Goal: Task Accomplishment & Management: Manage account settings

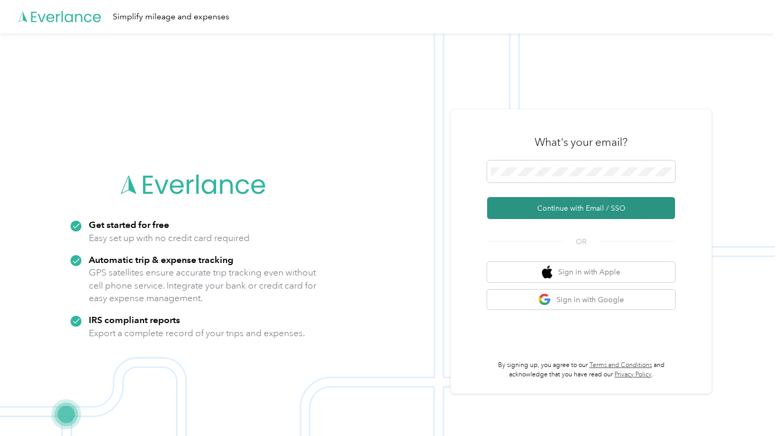
click at [557, 217] on button "Continue with Email / SSO" at bounding box center [581, 208] width 188 height 22
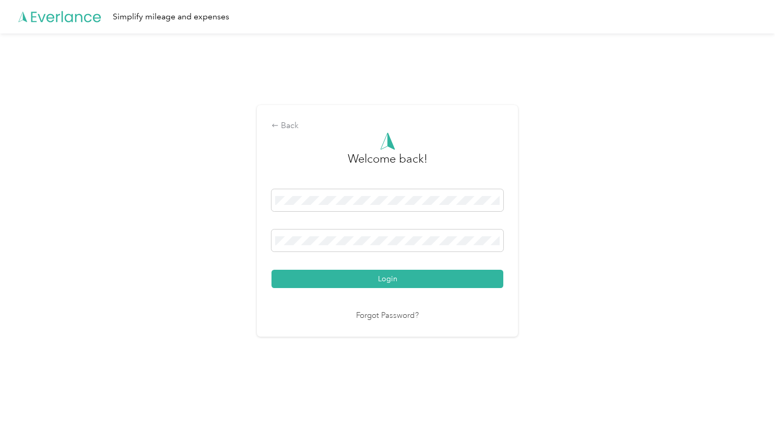
click at [272, 269] on button "Login" at bounding box center [388, 278] width 232 height 18
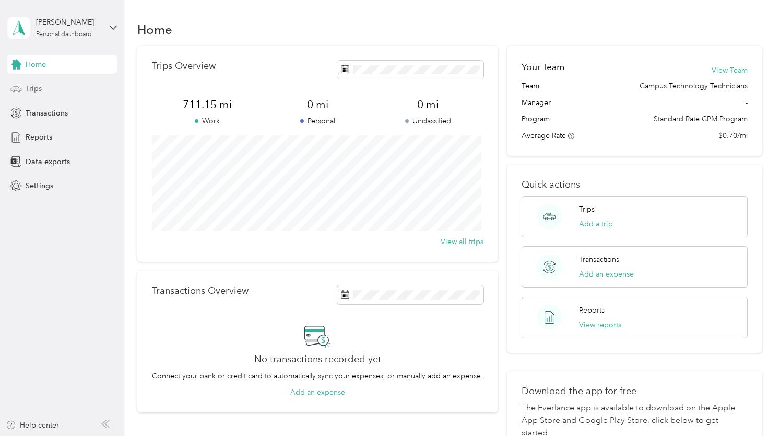
click at [50, 85] on div "Trips" at bounding box center [62, 88] width 110 height 19
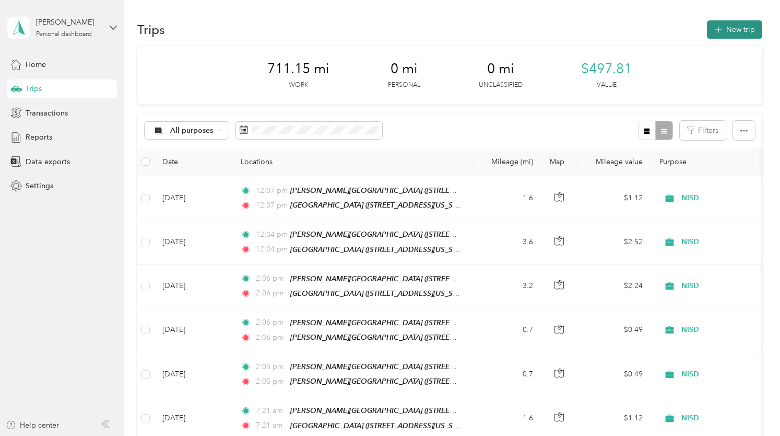
click at [725, 37] on button "New trip" at bounding box center [734, 29] width 55 height 18
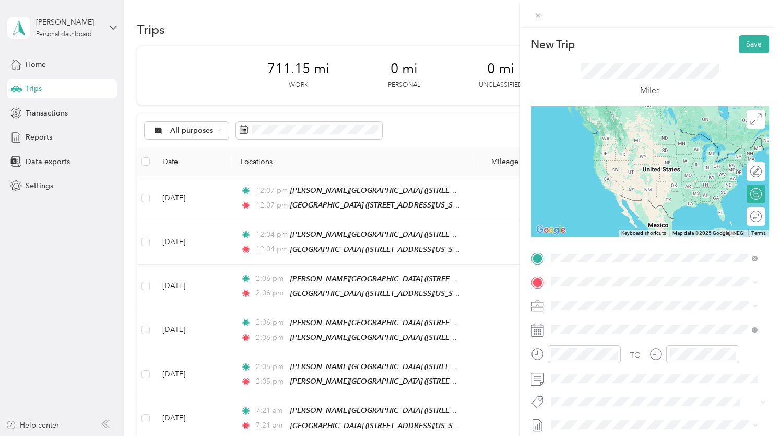
click at [608, 288] on ol "From your Favorite places TEAM Medlin Middle School 601 Parkview Drive, 76262, …" at bounding box center [655, 340] width 214 height 146
click at [621, 298] on strong "Medlin Middle School" at bounding box center [676, 300] width 139 height 9
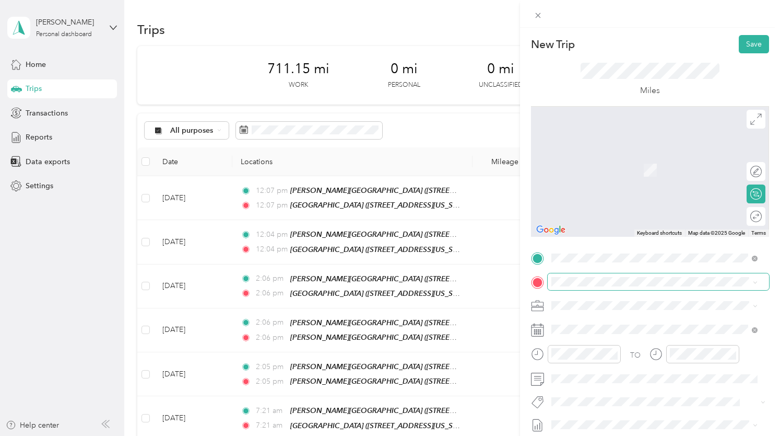
click at [609, 287] on span at bounding box center [658, 281] width 221 height 17
click at [633, 168] on div "TEAM BNHS 2775 Bobcat Boulevard, 76262, Trophy Club, Texas, United States" at bounding box center [623, 167] width 104 height 26
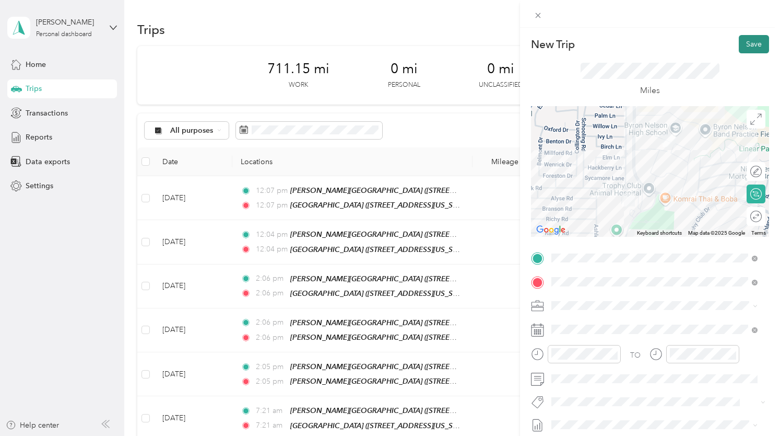
click at [746, 42] on button "Save" at bounding box center [754, 44] width 30 height 18
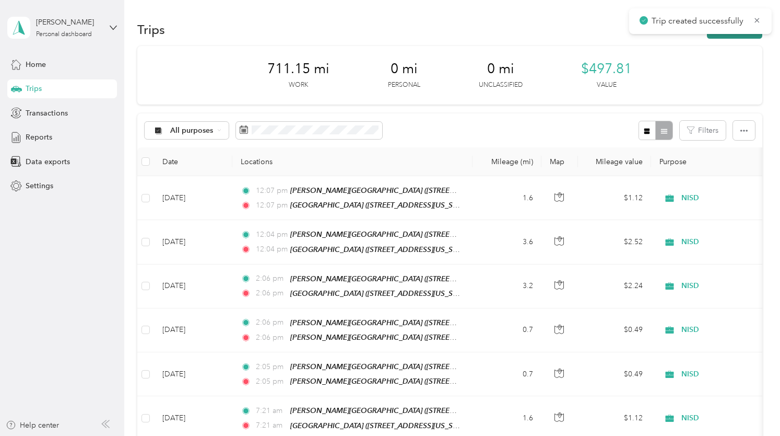
click at [743, 38] on button "New trip" at bounding box center [734, 29] width 55 height 18
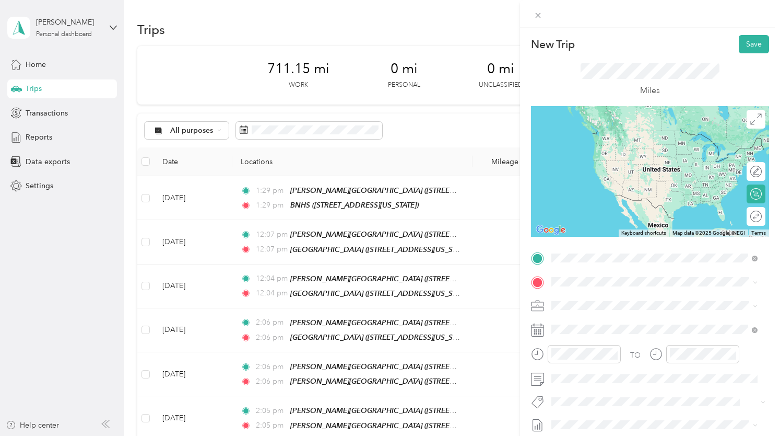
click at [623, 298] on strong "BNHS" at bounding box center [617, 300] width 20 height 9
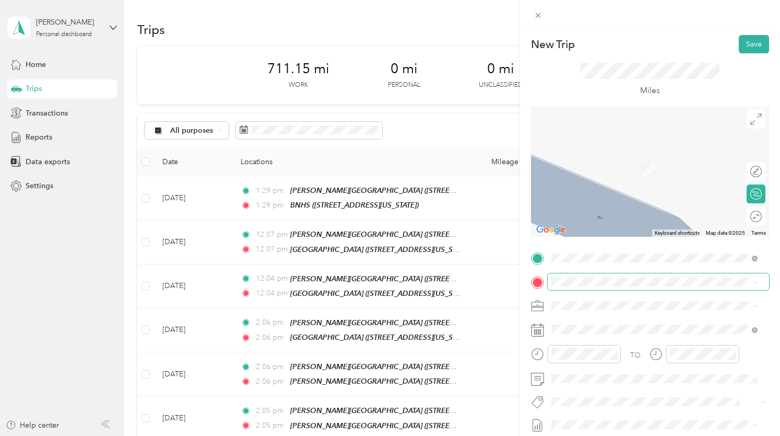
click at [600, 276] on span at bounding box center [658, 281] width 221 height 17
click at [632, 165] on div "TEAM Central Office 2001 Texan Drive, 76247, Justin, Texas, United States" at bounding box center [652, 167] width 162 height 26
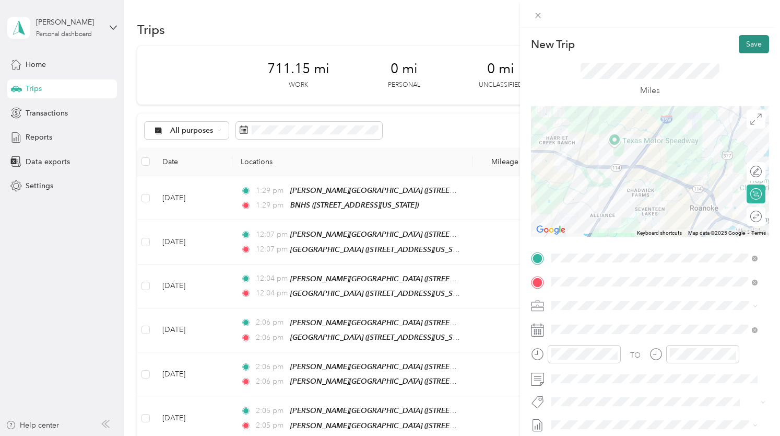
click at [741, 49] on button "Save" at bounding box center [754, 44] width 30 height 18
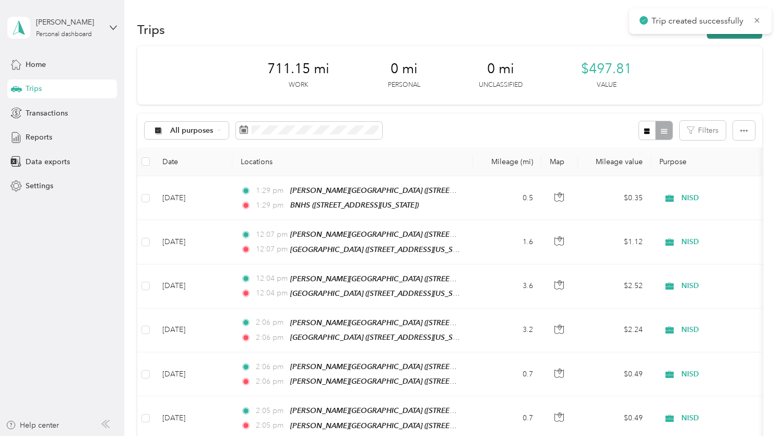
click at [740, 36] on button "New trip" at bounding box center [734, 29] width 55 height 18
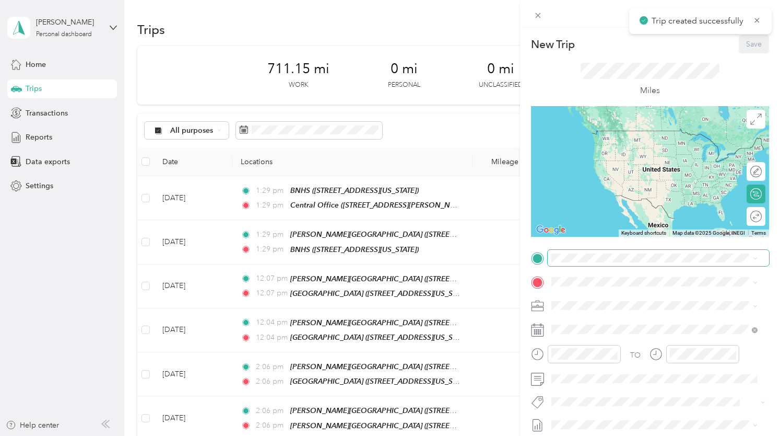
click at [590, 264] on span at bounding box center [658, 258] width 221 height 17
click at [590, 263] on span at bounding box center [658, 258] width 221 height 17
click at [637, 306] on div "TEAM Central Office 2001 Texan Drive, 76247, Justin, Texas, United States" at bounding box center [652, 308] width 162 height 26
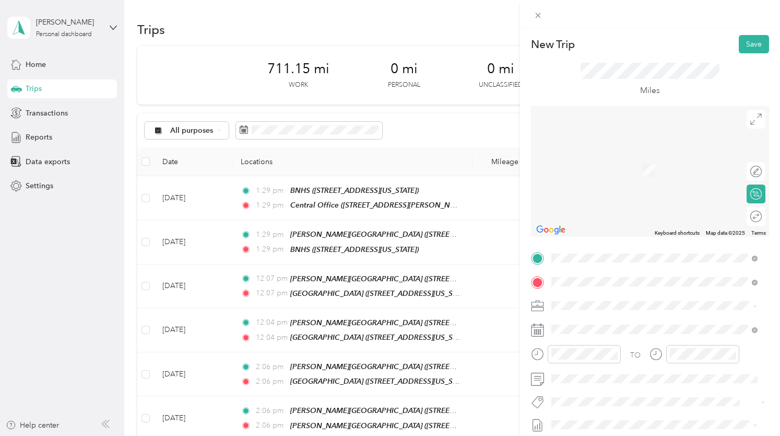
click at [653, 155] on strong "Medlin Middle School" at bounding box center [676, 159] width 139 height 9
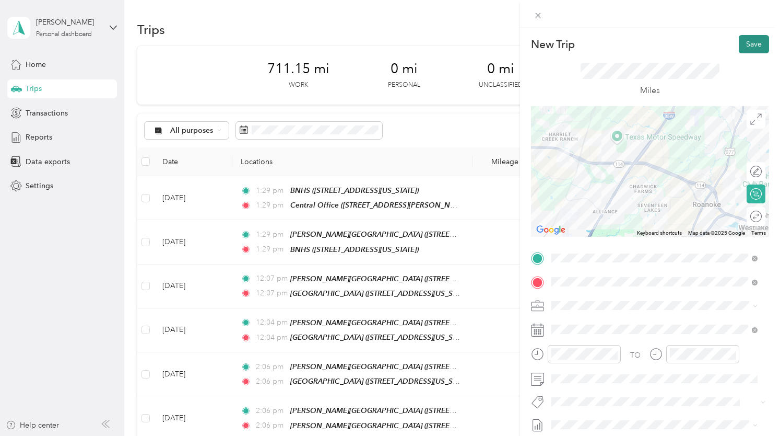
click at [753, 44] on button "Save" at bounding box center [754, 44] width 30 height 18
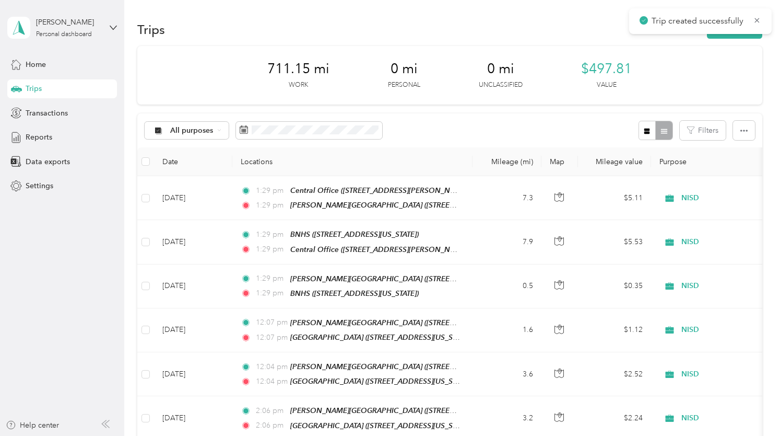
click at [721, 39] on div "Trips New trip" at bounding box center [449, 29] width 625 height 22
click at [721, 38] on button "New trip" at bounding box center [734, 29] width 55 height 18
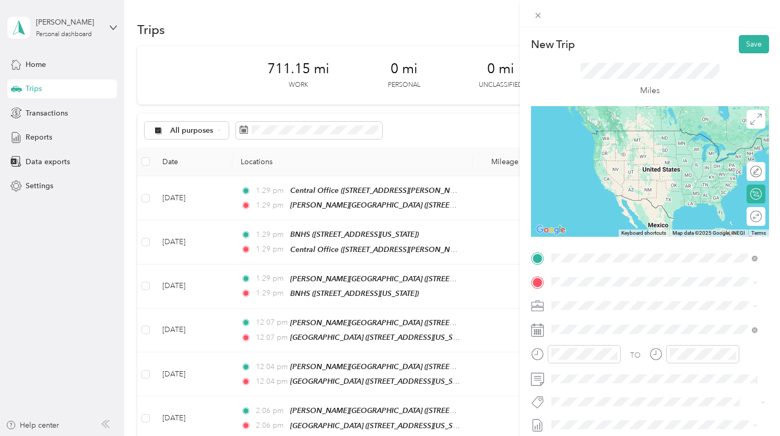
click at [625, 299] on strong "Medlin Middle School" at bounding box center [676, 300] width 139 height 9
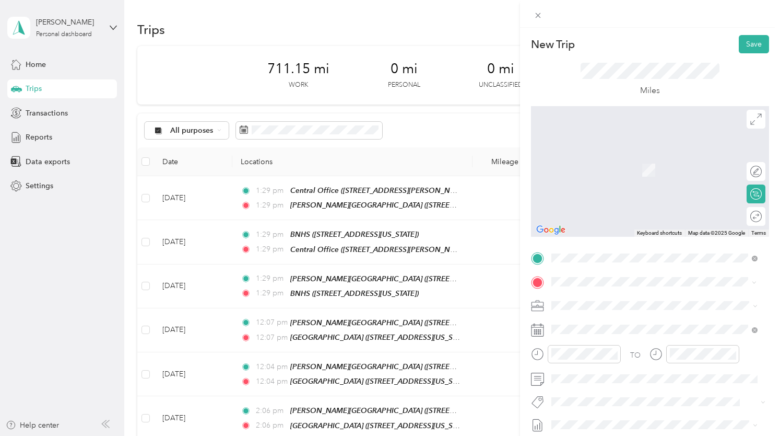
click at [644, 178] on div "TEAM Beck Elementary School 401 Parkview Drive, 76262, Trophy Club, Texas, Unit…" at bounding box center [658, 167] width 175 height 26
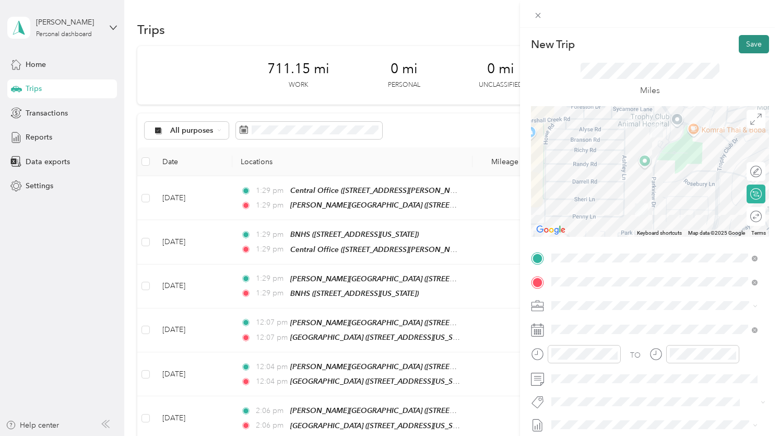
click at [751, 47] on button "Save" at bounding box center [754, 44] width 30 height 18
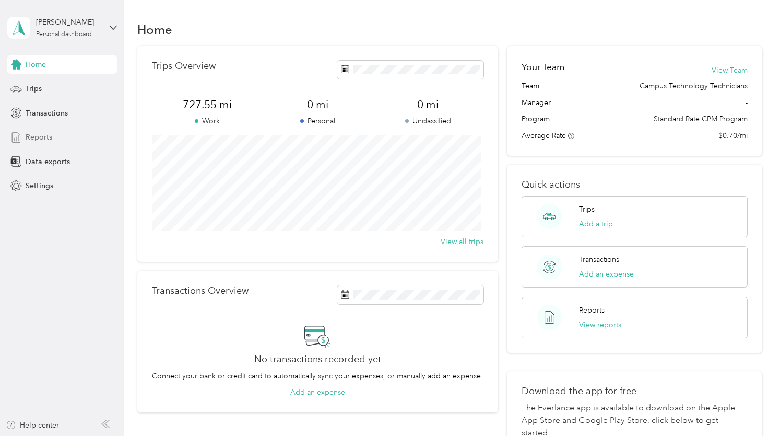
click at [47, 140] on span "Reports" at bounding box center [39, 137] width 27 height 11
